Goal: Transaction & Acquisition: Purchase product/service

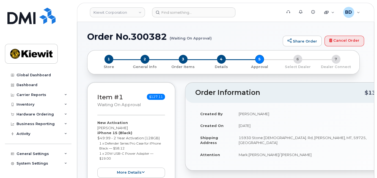
click at [321, 128] on td "September 10, 2025" at bounding box center [314, 126] width 160 height 12
click at [124, 11] on link "Kiewit Corporation" at bounding box center [117, 12] width 55 height 10
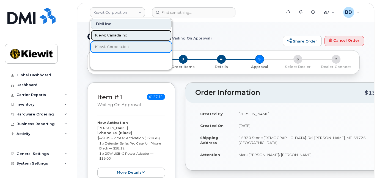
click at [109, 33] on span "Kiewit Canada Inc" at bounding box center [111, 36] width 32 height 6
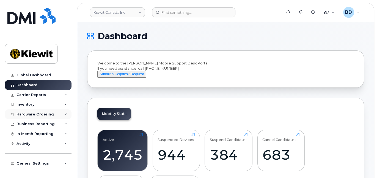
click at [62, 115] on div "Hardware Ordering" at bounding box center [38, 115] width 67 height 10
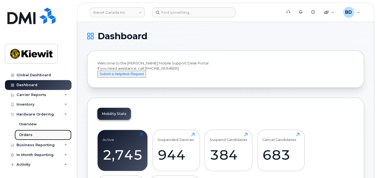
click at [36, 136] on link "Orders" at bounding box center [43, 135] width 57 height 10
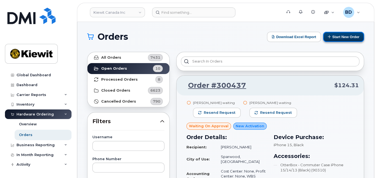
click at [342, 37] on button "Start New Order" at bounding box center [343, 37] width 41 height 10
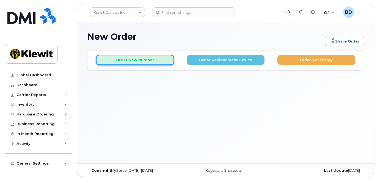
click at [126, 60] on button "Order New Number" at bounding box center [135, 60] width 78 height 10
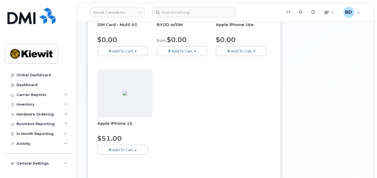
scroll to position [147, 0]
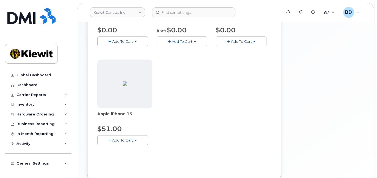
click at [130, 139] on span "Add To Cart" at bounding box center [122, 140] width 21 height 4
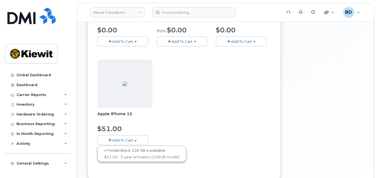
click at [139, 152] on div "Model Black 128 GB is available" at bounding box center [142, 150] width 86 height 7
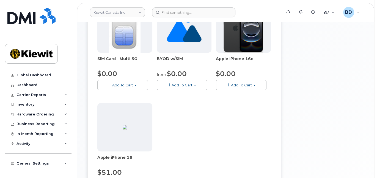
scroll to position [185, 0]
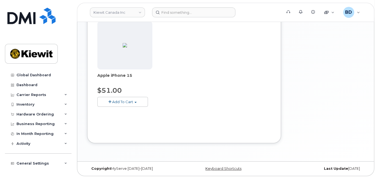
click at [117, 101] on span "Add To Cart" at bounding box center [122, 102] width 21 height 4
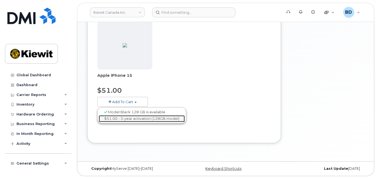
click at [119, 119] on link "$51.00 - 3-year activation (128GB model)" at bounding box center [142, 119] width 86 height 7
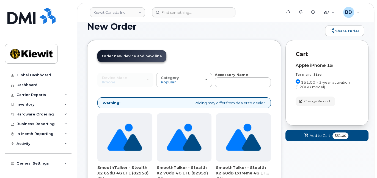
scroll to position [0, 0]
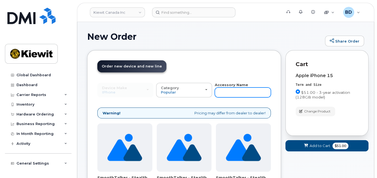
click at [236, 89] on input "text" at bounding box center [243, 93] width 56 height 10
type input "case"
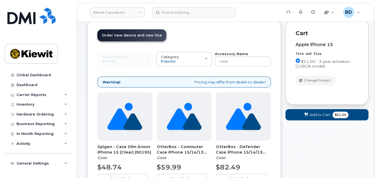
scroll to position [110, 0]
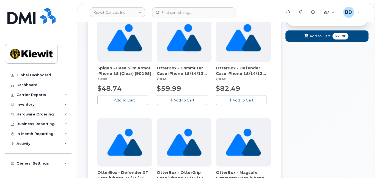
click at [181, 98] on span "Add To Cart" at bounding box center [183, 100] width 21 height 4
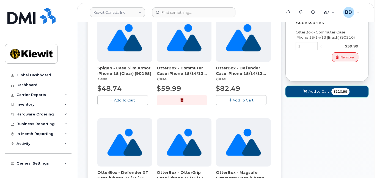
click at [303, 89] on span at bounding box center [305, 91] width 5 height 5
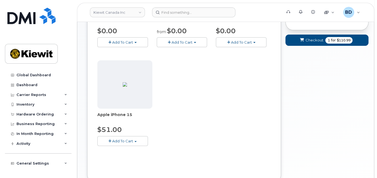
scroll to position [75, 0]
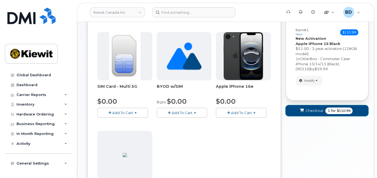
click at [308, 107] on button "Checkout 1 for $110.99" at bounding box center [326, 110] width 83 height 11
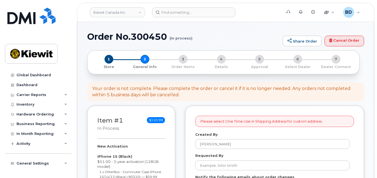
select select
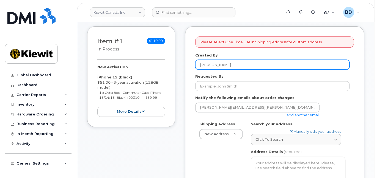
scroll to position [110, 0]
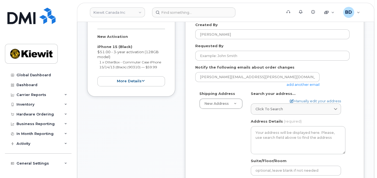
click at [313, 84] on link "add another email" at bounding box center [303, 85] width 33 height 4
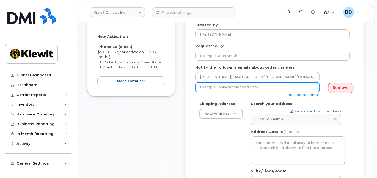
click at [213, 90] on input "email" at bounding box center [257, 88] width 124 height 10
click at [212, 89] on input "email" at bounding box center [257, 88] width 124 height 10
paste input "mary.stein@kiewit.com"
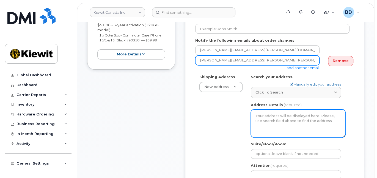
scroll to position [147, 0]
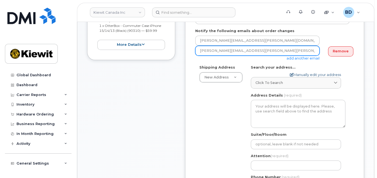
type input "mary.stein@kiewit.com"
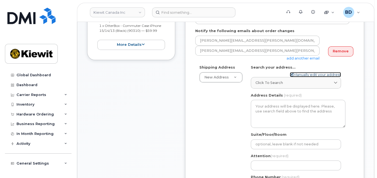
click at [299, 73] on link "Manually edit your address" at bounding box center [315, 74] width 51 height 5
select select
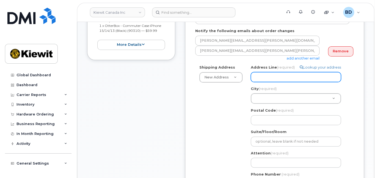
paste input "12250 33 St NE"
type input "12250 33 St NE"
select select
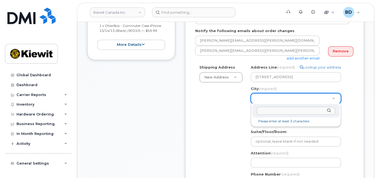
type input "e"
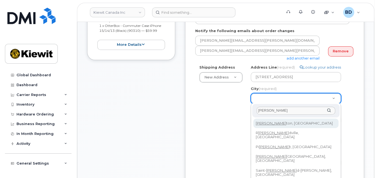
type input "Edmon"
select select
type input "182"
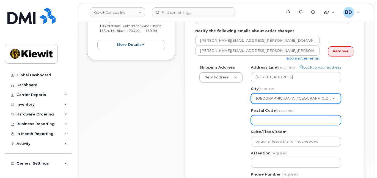
click at [262, 118] on input "Postal Code (required)" at bounding box center [296, 121] width 90 height 10
paste input "T6S 1H6"
select select
type input "T6S 1H6"
click at [262, 119] on input "T6S 1H6" at bounding box center [296, 121] width 90 height 10
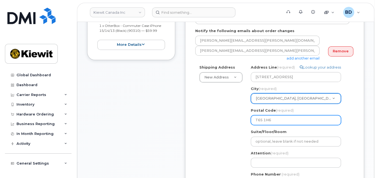
select select
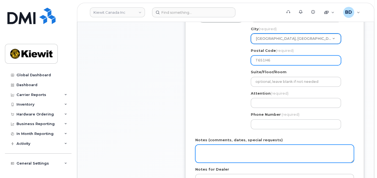
scroll to position [220, 0]
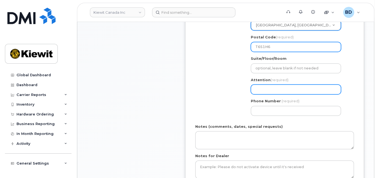
type input "T6S1H6"
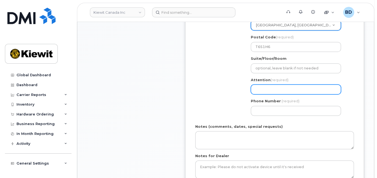
drag, startPoint x: 254, startPoint y: 89, endPoint x: 251, endPoint y: 88, distance: 3.6
click at [254, 89] on input "Attention (required)" at bounding box center [296, 90] width 90 height 10
click at [259, 88] on input "Attention (required)" at bounding box center [296, 90] width 90 height 10
paste input "Madison.Korbut"
select select
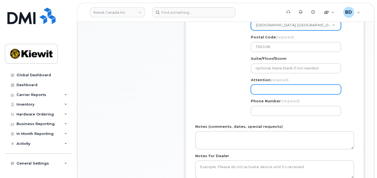
type input "Madison.Korbut"
click at [284, 88] on input "Madison.Korbut" at bounding box center [296, 90] width 90 height 10
select select
type input "Madison.Korbut/"
click at [293, 90] on input "Madison.Korbut/" at bounding box center [296, 90] width 90 height 10
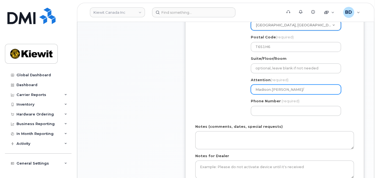
paste input "[PERSON_NAME]"
select select
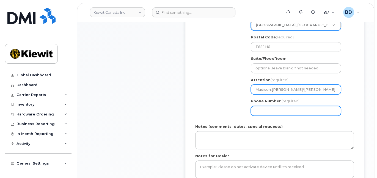
type input "Madison.[PERSON_NAME]/[PERSON_NAME]"
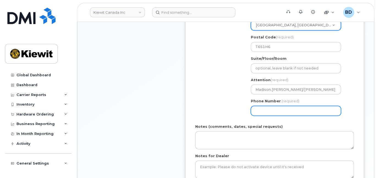
click at [259, 112] on input "Phone Number" at bounding box center [296, 111] width 90 height 10
type input "877772770"
select select
type input "8777727707"
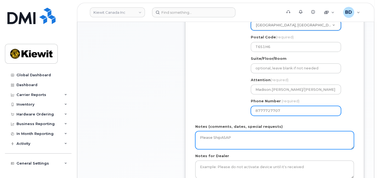
scroll to position [330, 0]
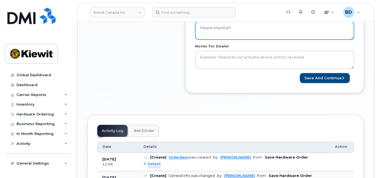
click at [220, 29] on textarea "Please ShipASAP" at bounding box center [274, 30] width 159 height 18
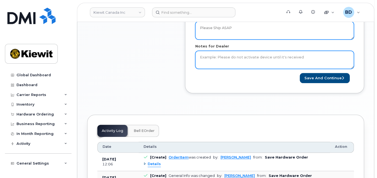
type textarea "Please Ship ASAP"
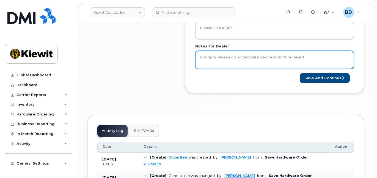
click at [213, 57] on textarea "Notes for Dealer" at bounding box center [274, 60] width 159 height 18
click at [221, 57] on textarea "Please ShipASAP" at bounding box center [274, 60] width 159 height 18
type textarea "Please Ship ASAP"
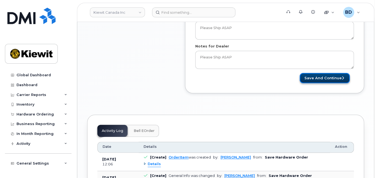
drag, startPoint x: 312, startPoint y: 78, endPoint x: 316, endPoint y: 77, distance: 4.7
click at [313, 78] on button "Save and Continue" at bounding box center [325, 78] width 50 height 10
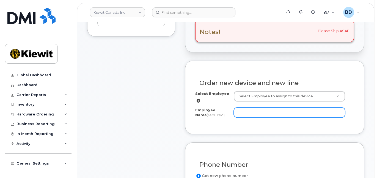
scroll to position [183, 0]
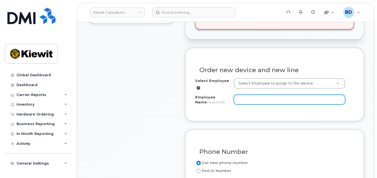
click at [248, 97] on input "Employee Name (required)" at bounding box center [289, 100] width 111 height 10
paste input "[PERSON_NAME]"
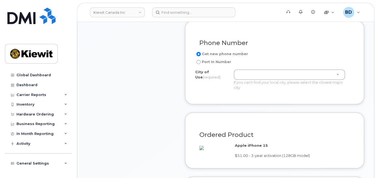
scroll to position [293, 0]
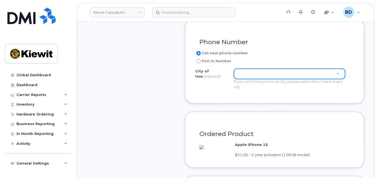
type input "[PERSON_NAME]"
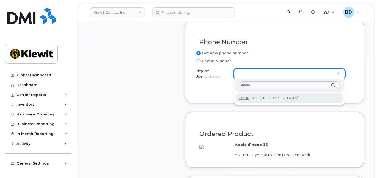
type input "edmo"
type input "182"
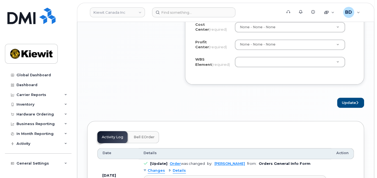
scroll to position [440, 0]
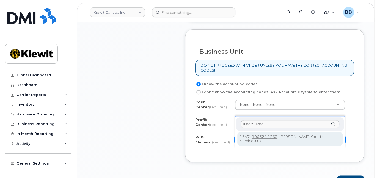
type input "106329.1263"
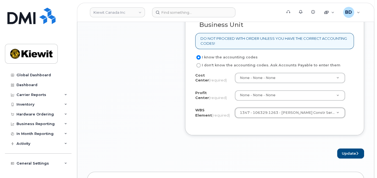
scroll to position [477, 0]
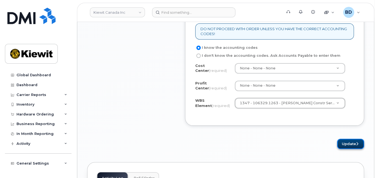
click at [351, 149] on button "Update" at bounding box center [350, 144] width 27 height 10
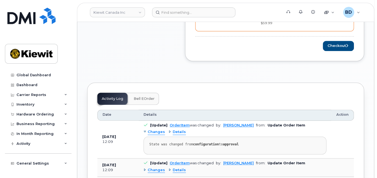
scroll to position [330, 0]
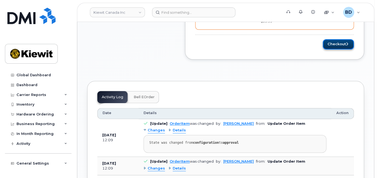
click at [332, 39] on button "Checkout" at bounding box center [338, 44] width 31 height 10
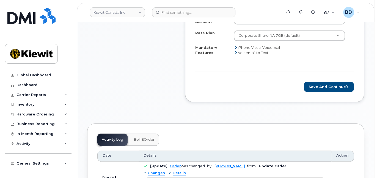
scroll to position [330, 0]
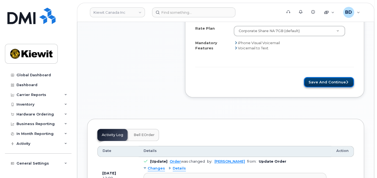
click at [316, 79] on button "Save and Continue" at bounding box center [329, 82] width 50 height 10
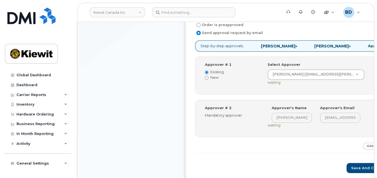
scroll to position [220, 0]
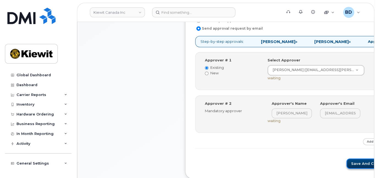
click at [347, 166] on button "Save and Continue" at bounding box center [370, 164] width 47 height 10
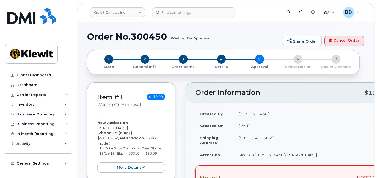
click at [149, 36] on h1 "Order No.300450 (Waiting On Approval)" at bounding box center [183, 37] width 193 height 10
copy h1 "300450"
